Goal: Task Accomplishment & Management: Use online tool/utility

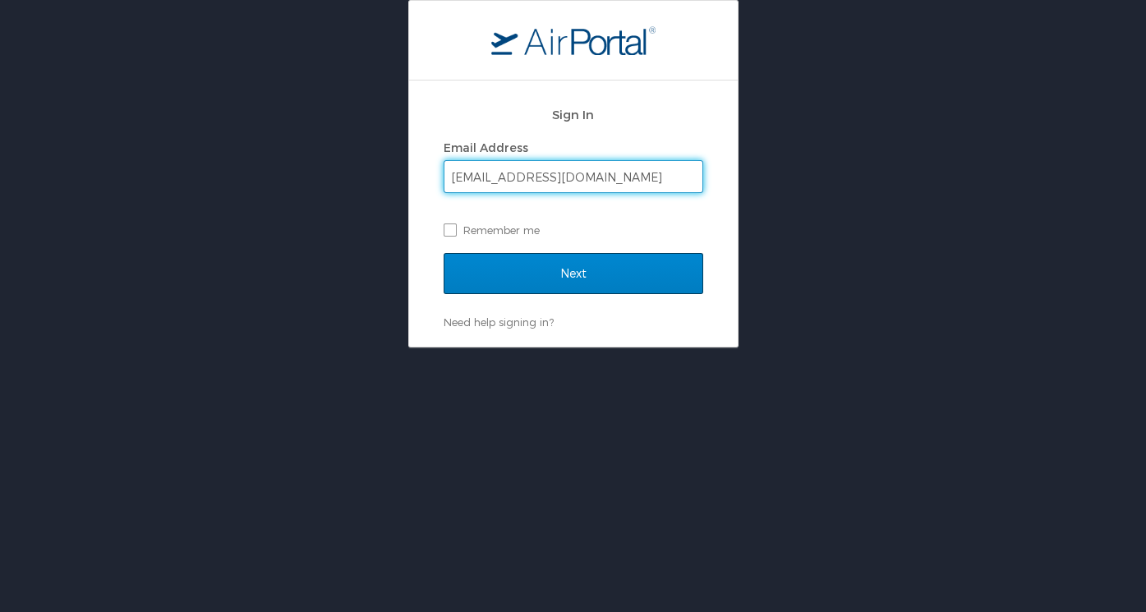
type input "ravi86ta@live.com"
click at [572, 269] on input "Next" at bounding box center [574, 273] width 260 height 41
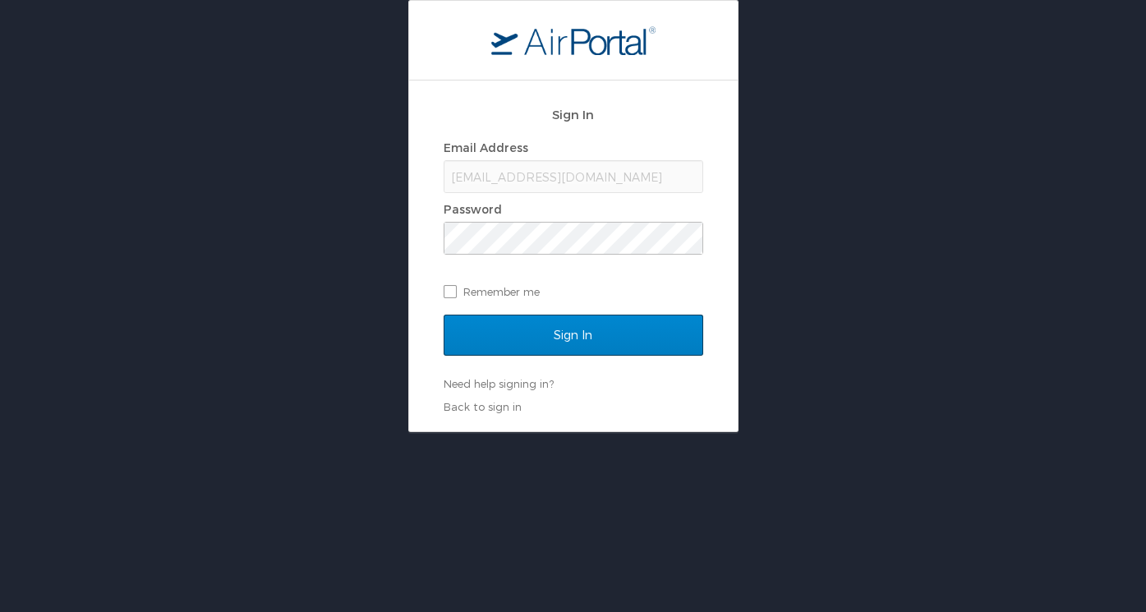
click at [583, 336] on input "Sign In" at bounding box center [574, 335] width 260 height 41
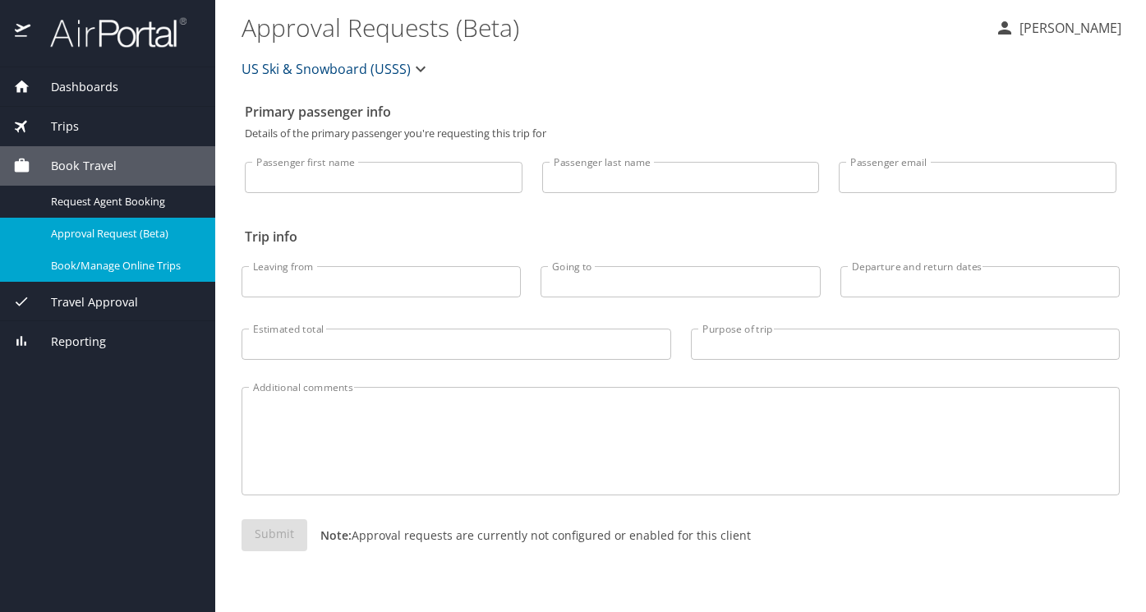
click at [104, 260] on span "Book/Manage Online Trips" at bounding box center [123, 266] width 145 height 16
